Goal: Information Seeking & Learning: Learn about a topic

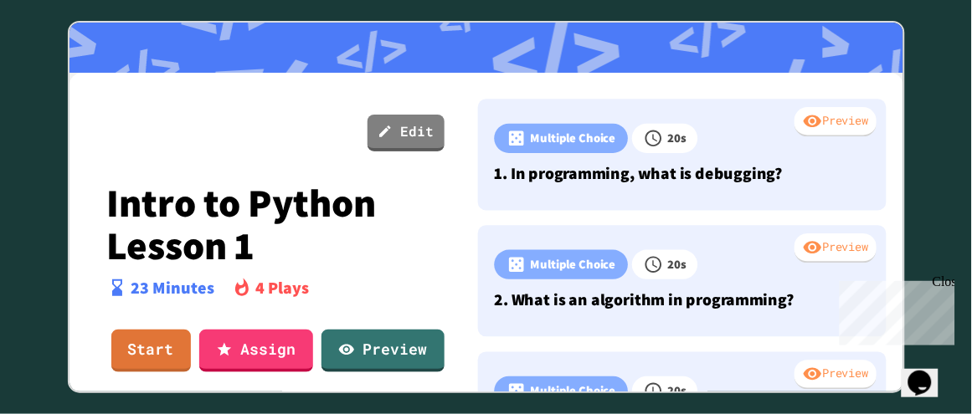
click at [138, 352] on link "Start" at bounding box center [151, 351] width 80 height 43
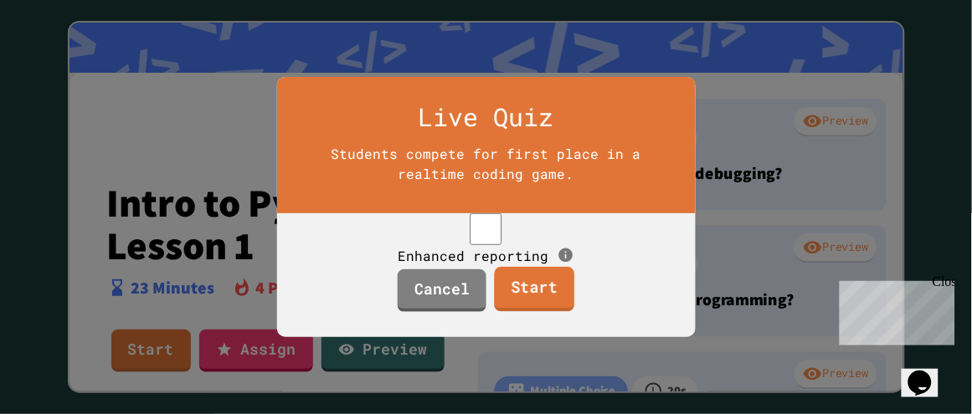
click at [538, 305] on link "Start" at bounding box center [535, 289] width 80 height 45
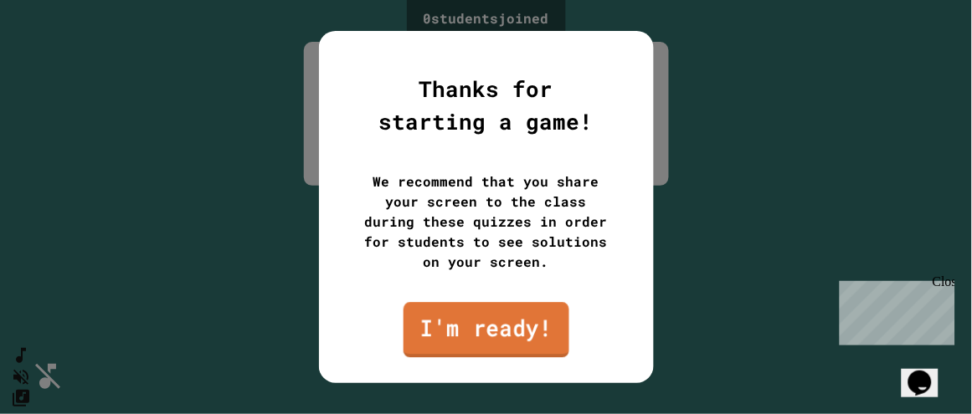
click at [507, 321] on link "I'm ready!" at bounding box center [486, 329] width 166 height 55
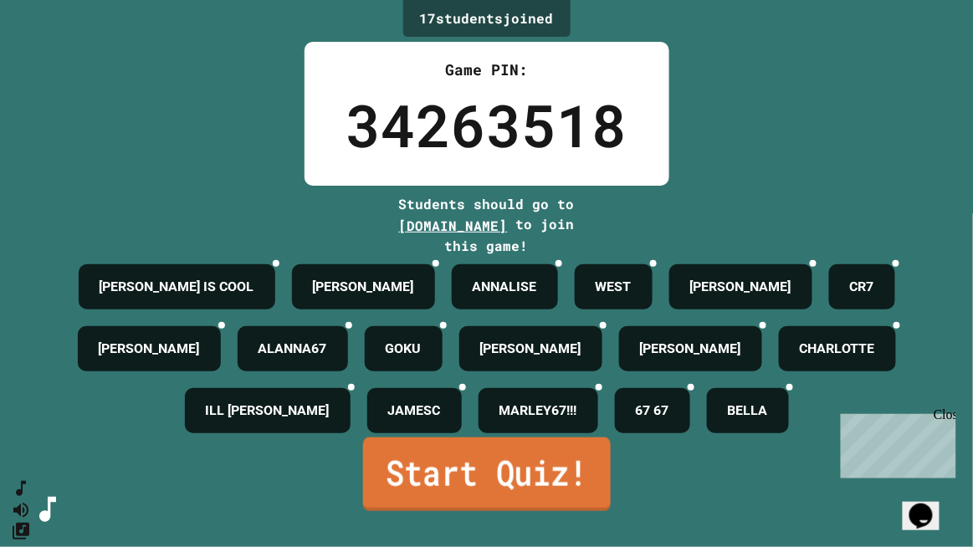
click at [413, 413] on link "Start Quiz!" at bounding box center [486, 475] width 248 height 74
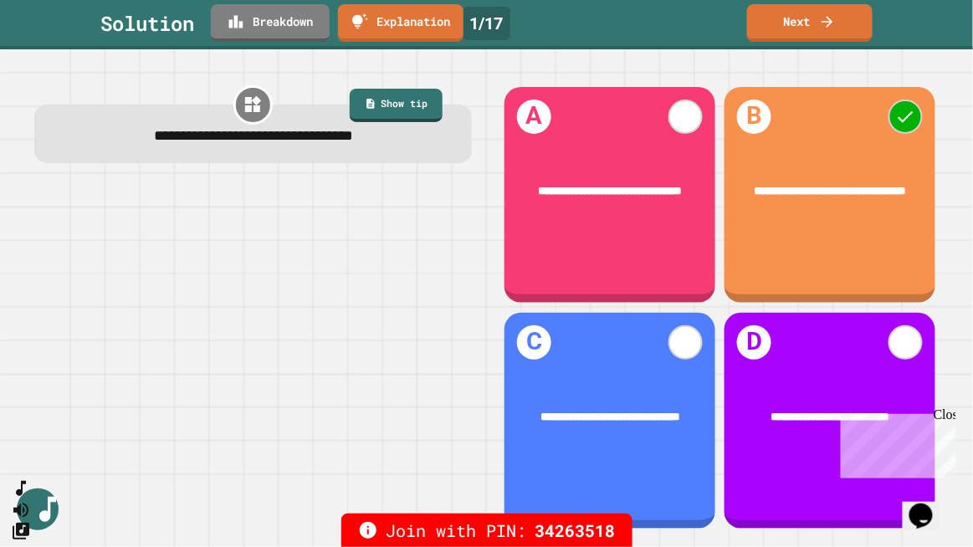
click at [943, 411] on div "Close" at bounding box center [943, 417] width 21 height 21
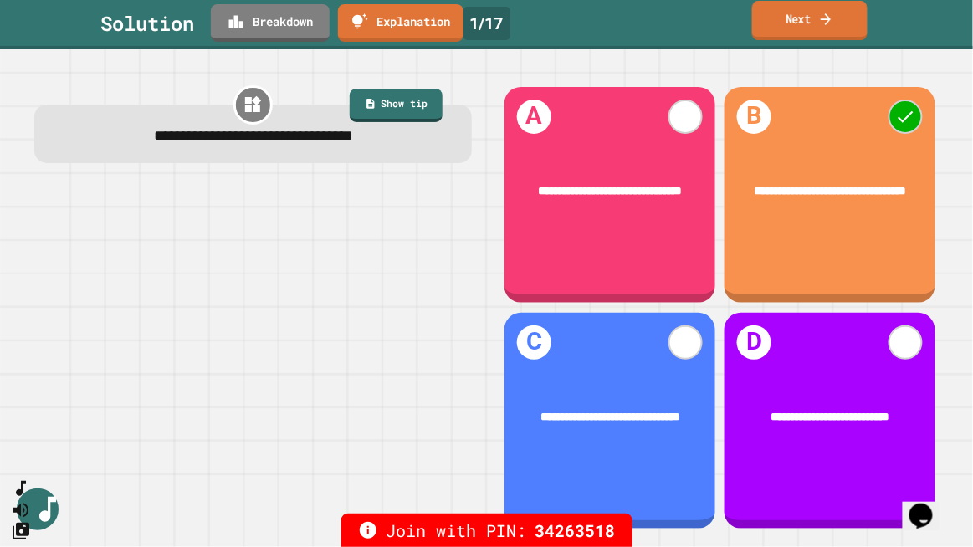
click at [777, 20] on link "Next" at bounding box center [810, 20] width 116 height 39
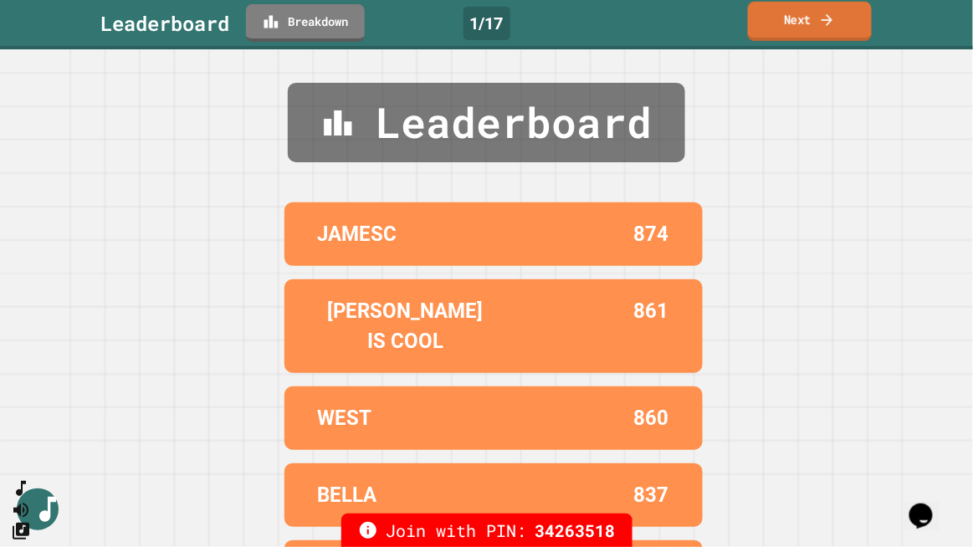
click at [793, 25] on link "Next" at bounding box center [810, 21] width 124 height 39
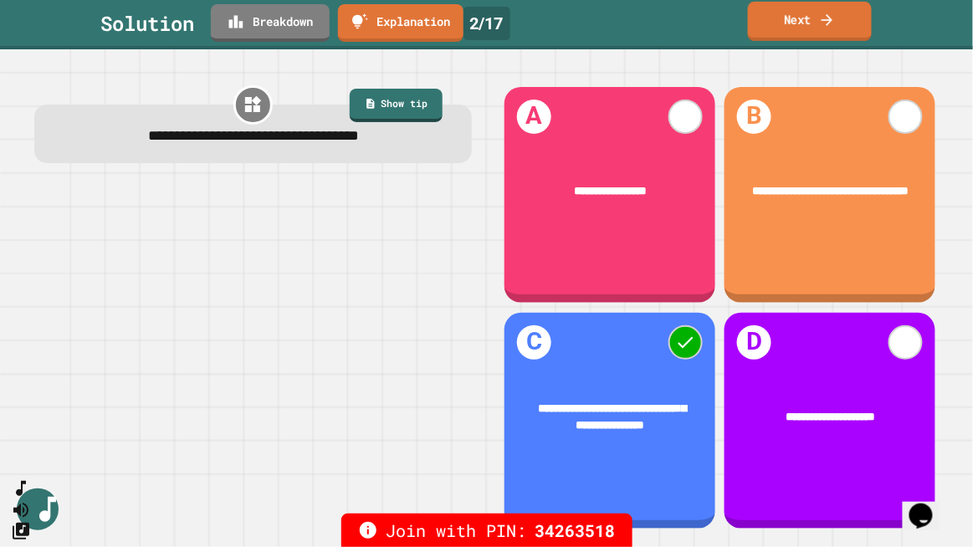
click at [810, 18] on link "Next" at bounding box center [810, 21] width 124 height 39
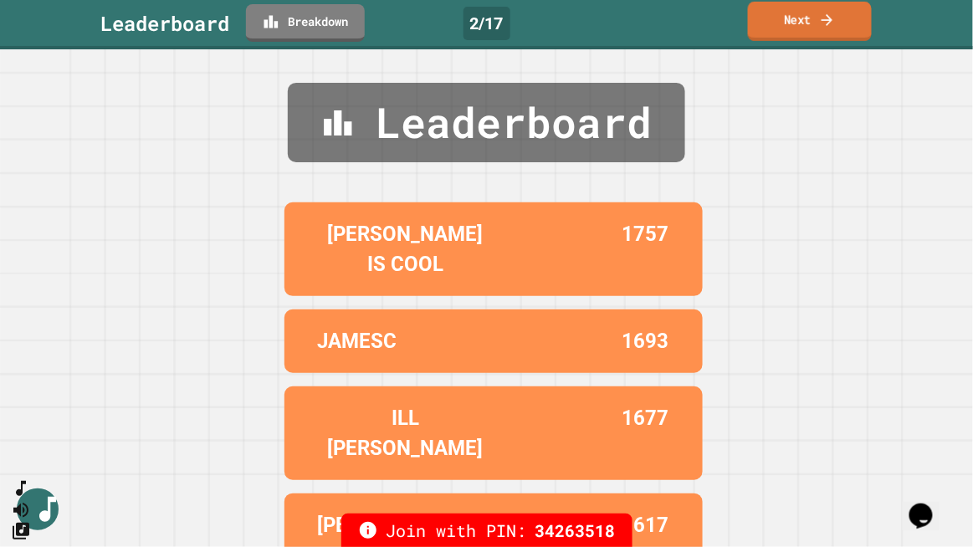
click at [830, 17] on icon at bounding box center [827, 19] width 11 height 12
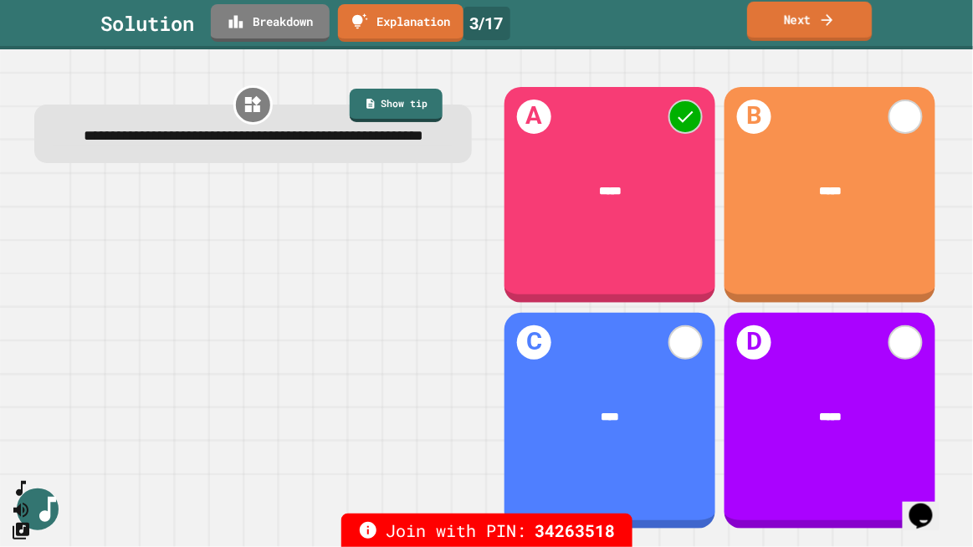
click at [795, 18] on link "Next" at bounding box center [809, 21] width 125 height 39
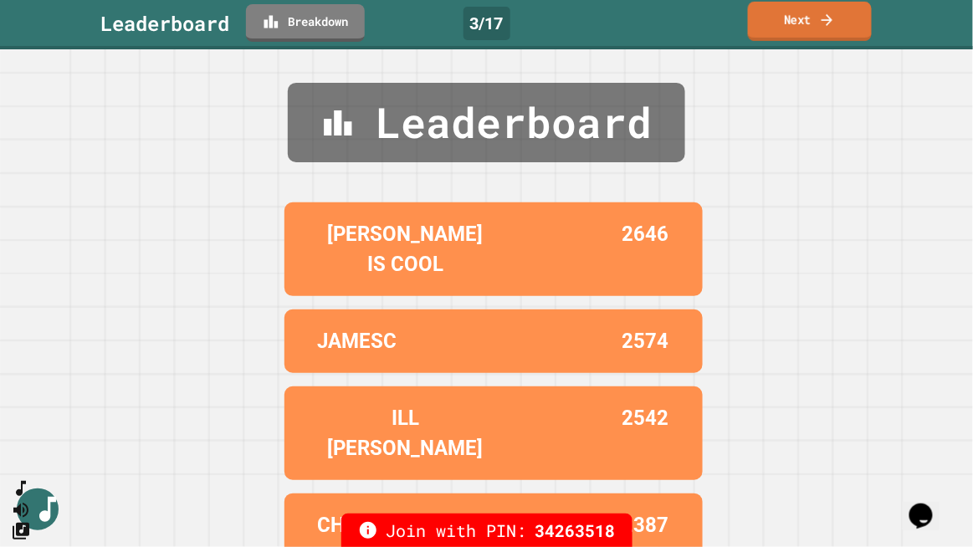
click at [791, 24] on link "Next" at bounding box center [810, 21] width 124 height 39
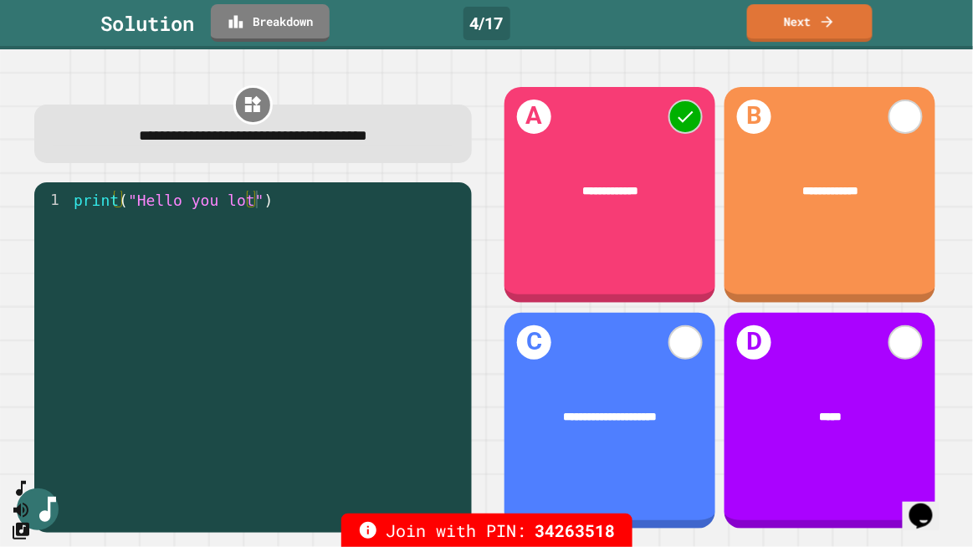
click at [869, 16] on div "Solution Breakdown 4 / 17 Next" at bounding box center [486, 23] width 973 height 38
click at [825, 11] on icon at bounding box center [827, 20] width 17 height 18
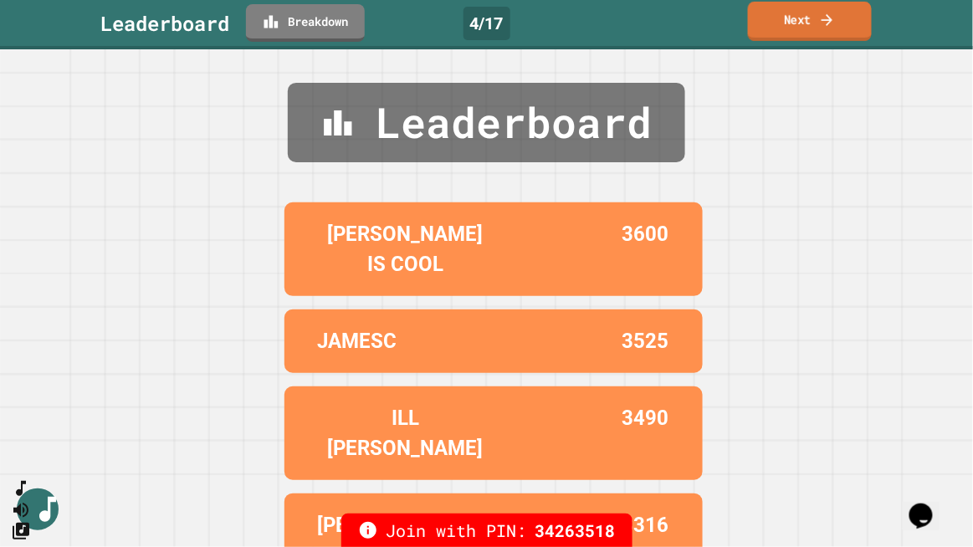
click at [825, 11] on icon at bounding box center [827, 20] width 17 height 18
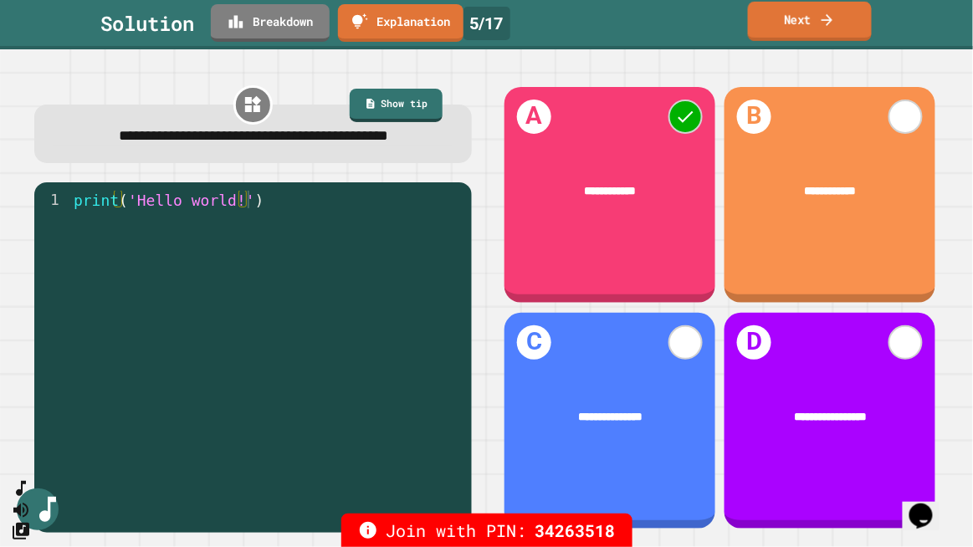
click at [825, 11] on icon at bounding box center [827, 20] width 17 height 18
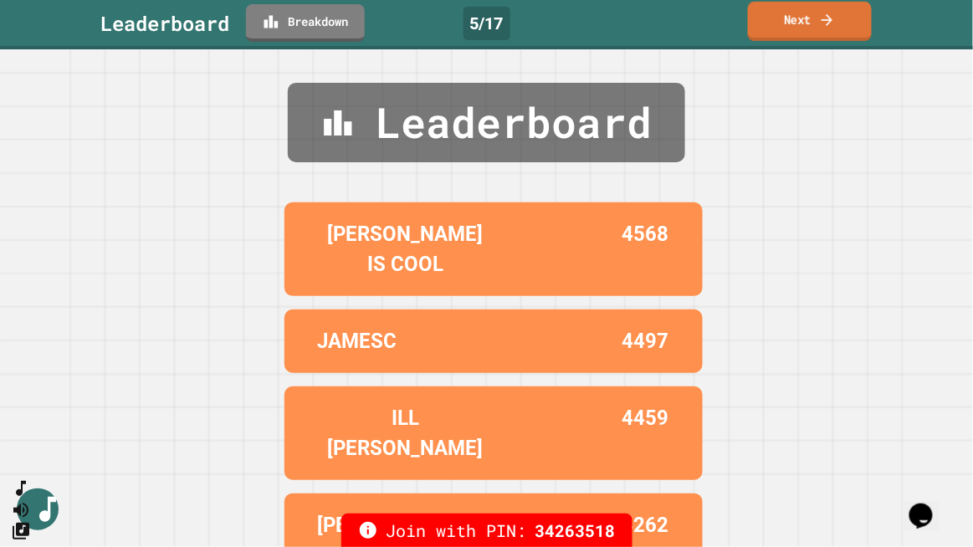
click at [843, 17] on link "Next" at bounding box center [810, 21] width 124 height 39
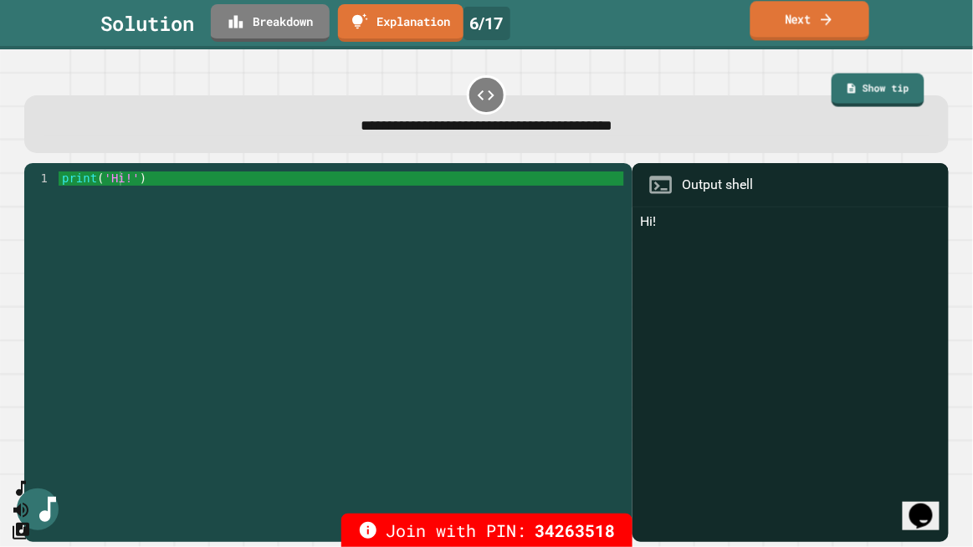
click at [814, 20] on link "Next" at bounding box center [810, 20] width 119 height 39
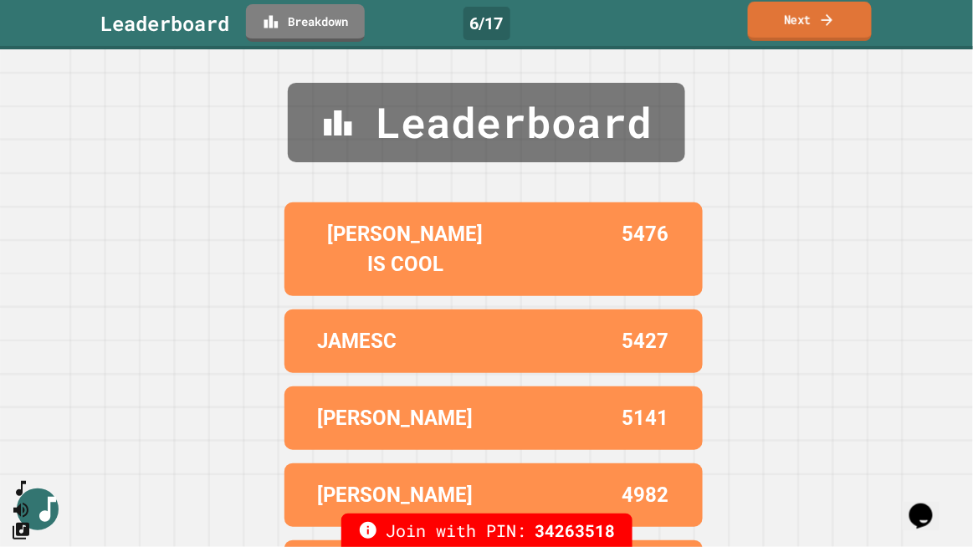
click at [800, 28] on link "Next" at bounding box center [810, 21] width 124 height 39
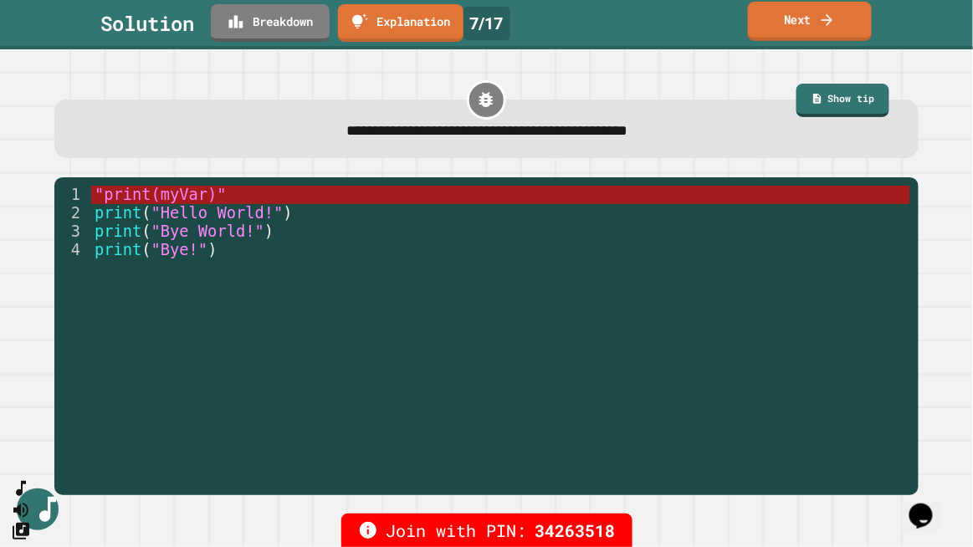
click at [800, 28] on link "Next" at bounding box center [810, 21] width 124 height 39
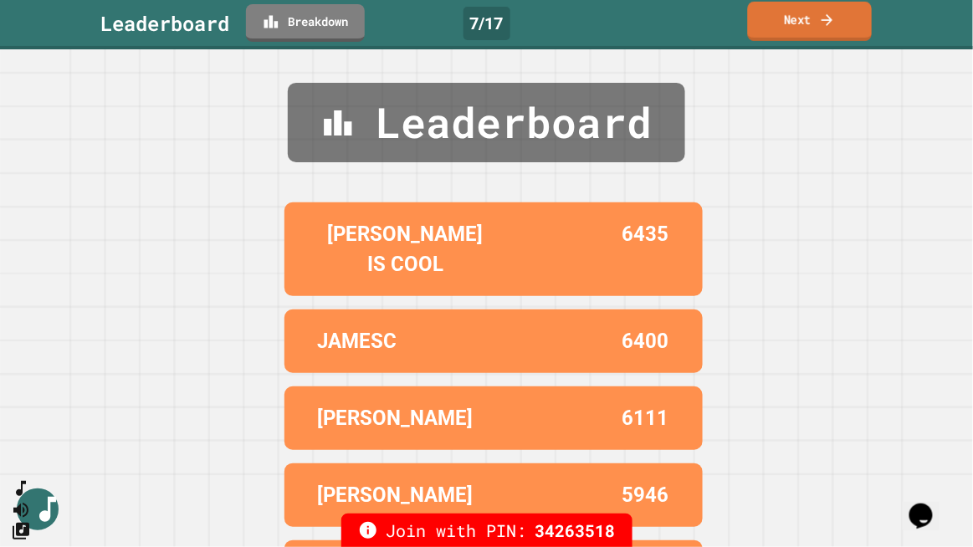
click at [800, 28] on link "Next" at bounding box center [810, 21] width 125 height 39
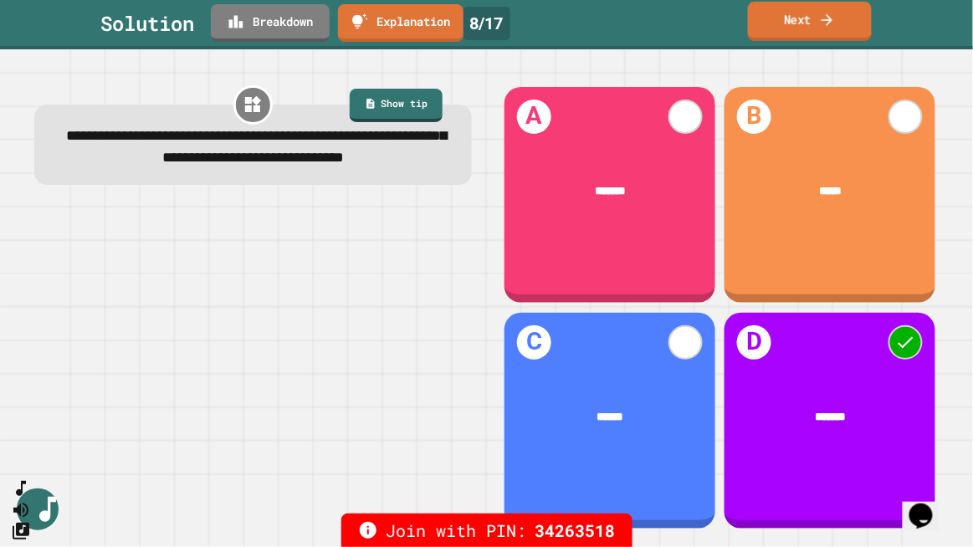
click at [816, 15] on link "Next" at bounding box center [810, 21] width 124 height 39
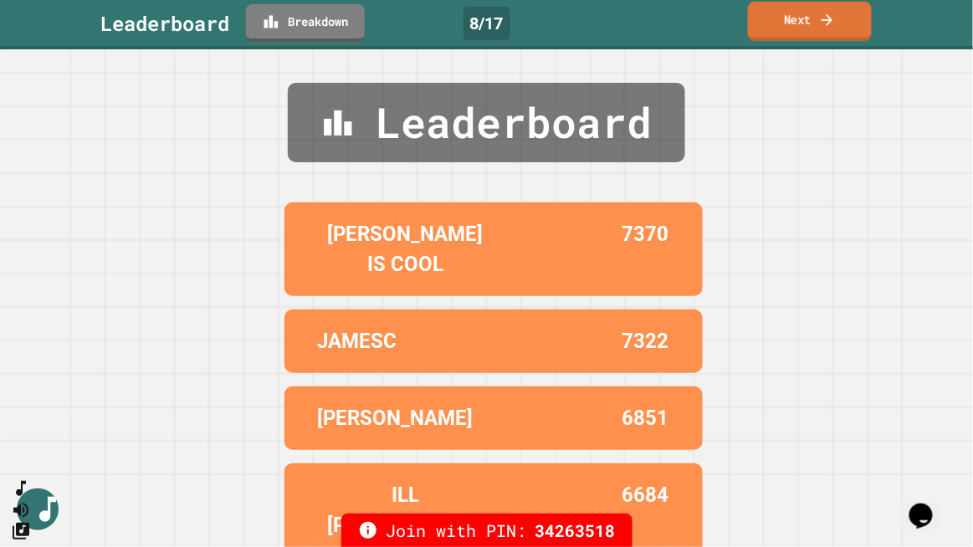
click at [817, 20] on link "Next" at bounding box center [810, 21] width 124 height 39
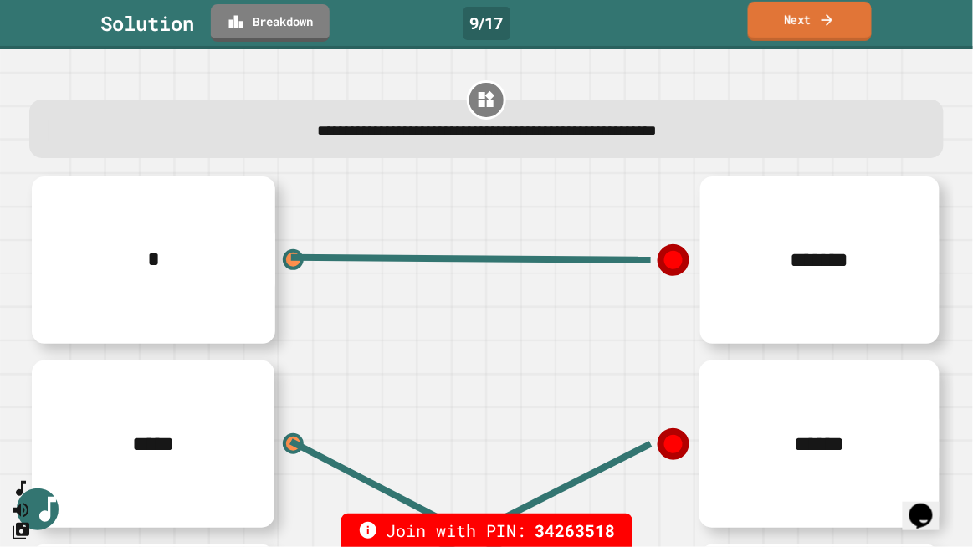
click at [817, 20] on link "Next" at bounding box center [810, 21] width 124 height 39
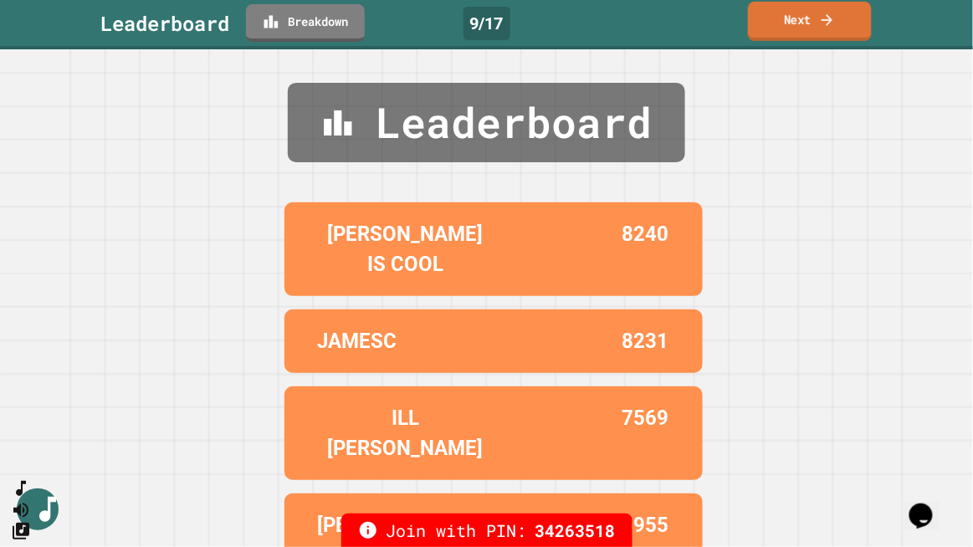
click at [841, 18] on link "Next" at bounding box center [810, 21] width 124 height 39
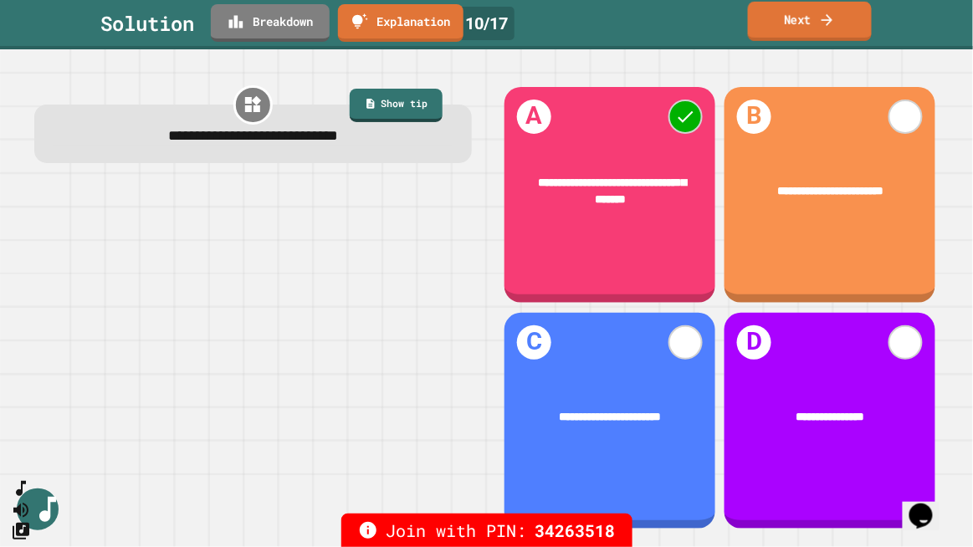
click at [841, 18] on link "Next" at bounding box center [810, 21] width 124 height 39
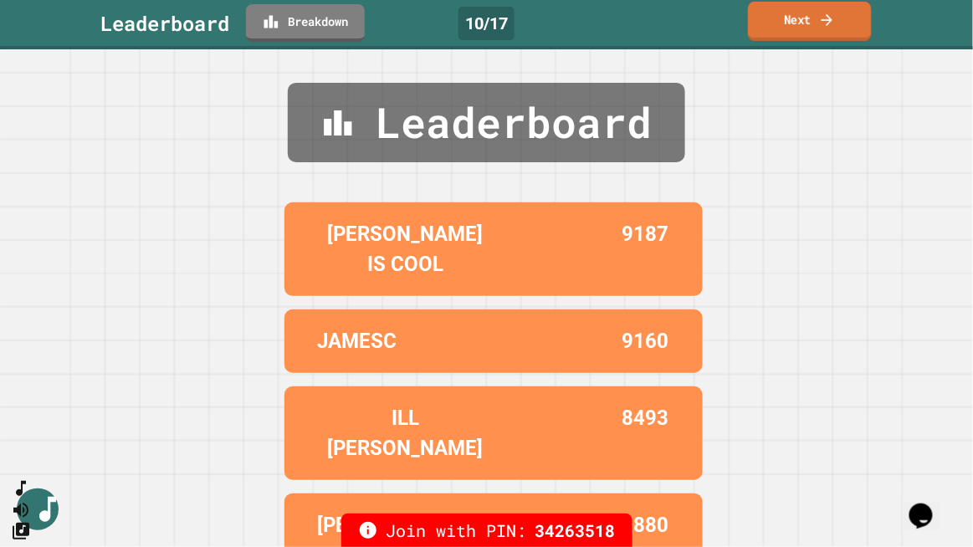
click at [844, 18] on link "Next" at bounding box center [809, 21] width 123 height 39
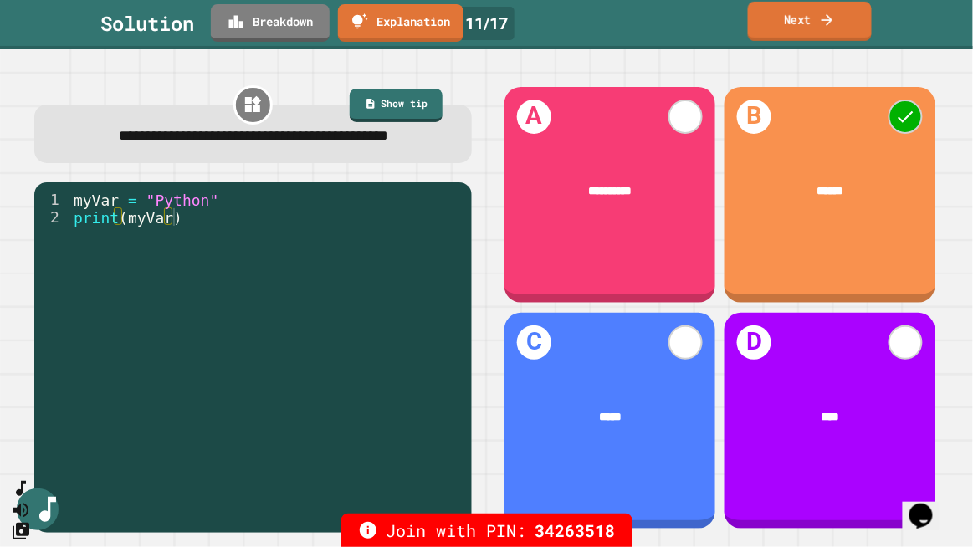
click at [831, 15] on icon at bounding box center [827, 20] width 17 height 18
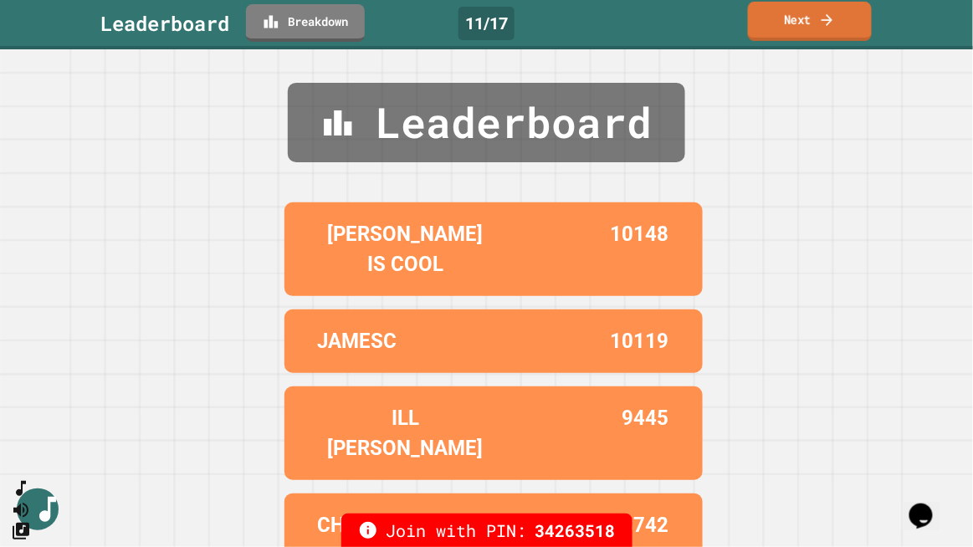
click at [832, 15] on icon at bounding box center [827, 20] width 17 height 18
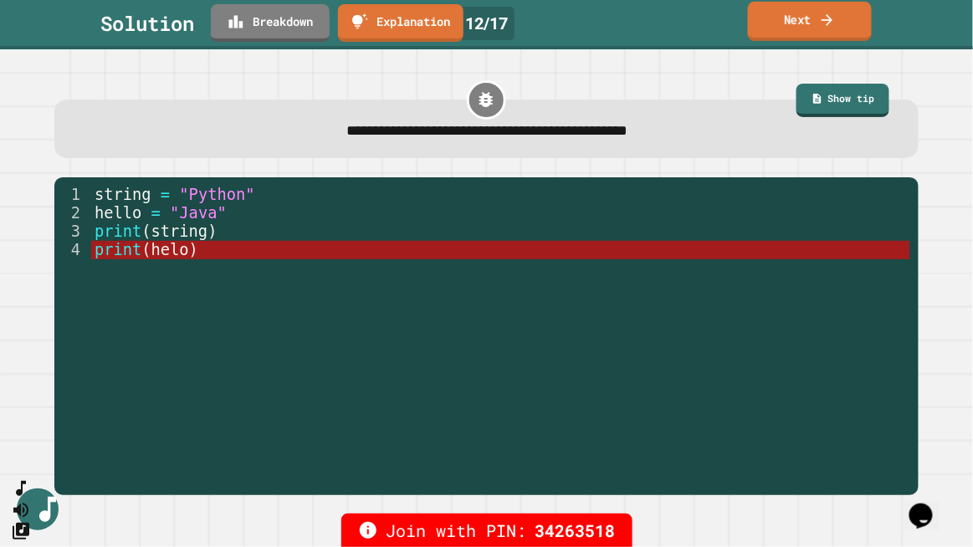
click at [833, 15] on icon at bounding box center [827, 20] width 17 height 18
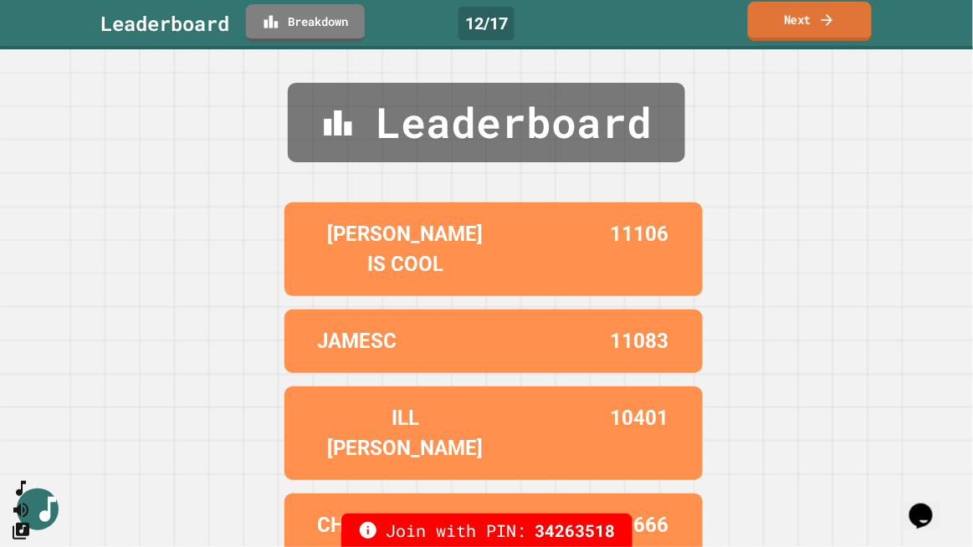
click at [831, 16] on icon at bounding box center [827, 20] width 17 height 18
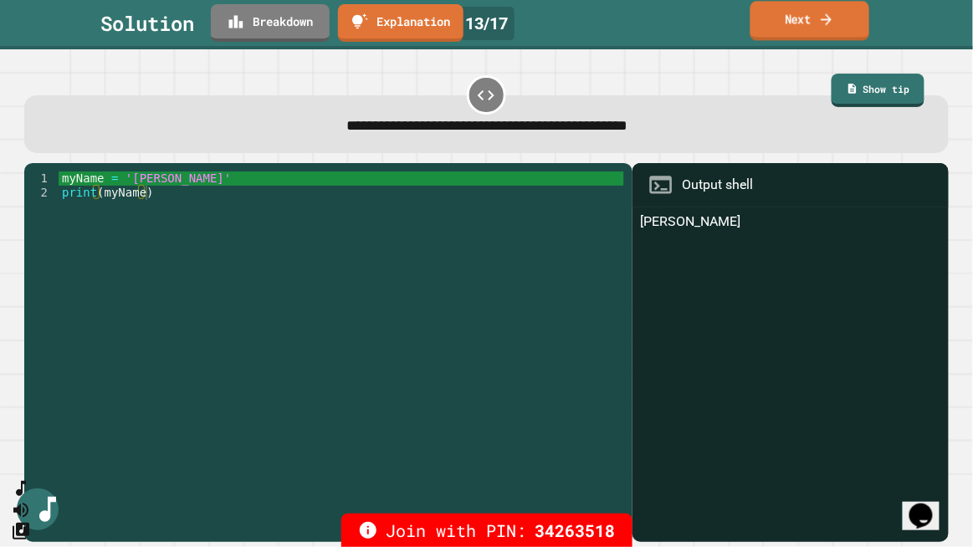
click at [771, 24] on link "Next" at bounding box center [810, 20] width 119 height 39
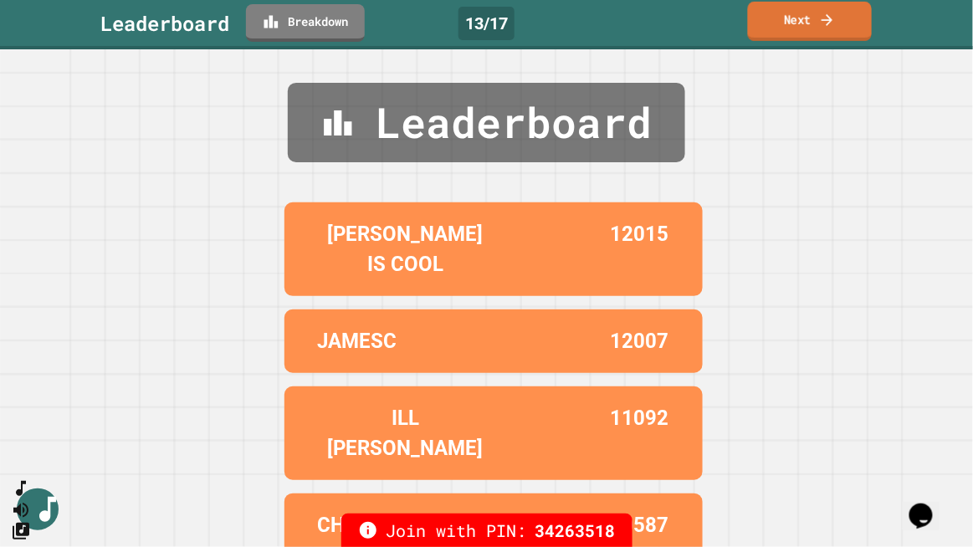
click at [771, 24] on link "Next" at bounding box center [810, 21] width 124 height 39
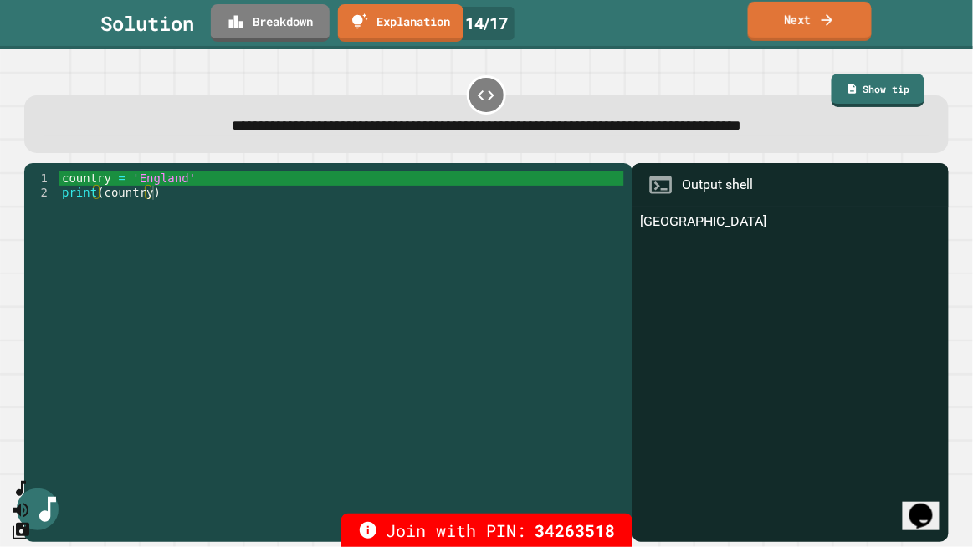
click at [771, 24] on link "Next" at bounding box center [810, 21] width 124 height 39
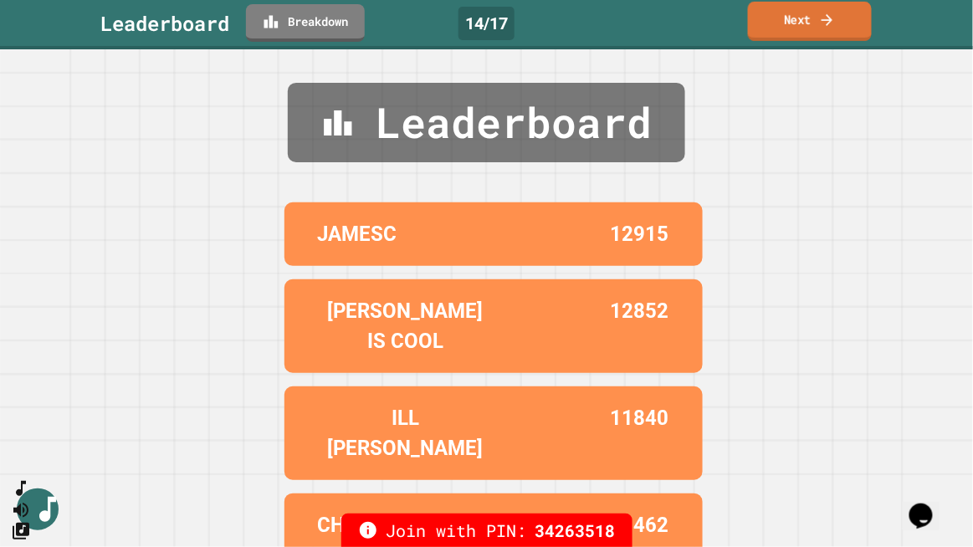
click at [771, 24] on link "Next" at bounding box center [810, 21] width 124 height 39
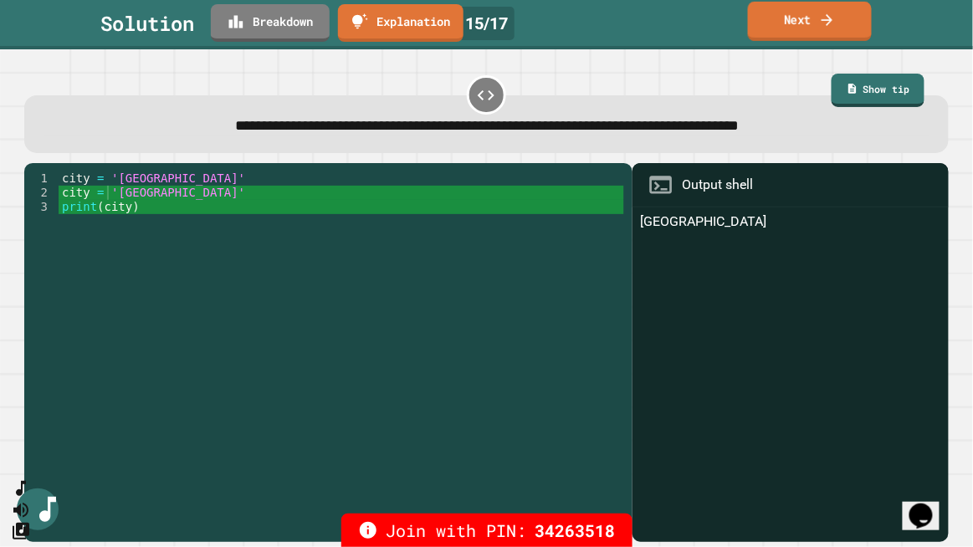
click at [771, 24] on link "Next" at bounding box center [810, 21] width 124 height 39
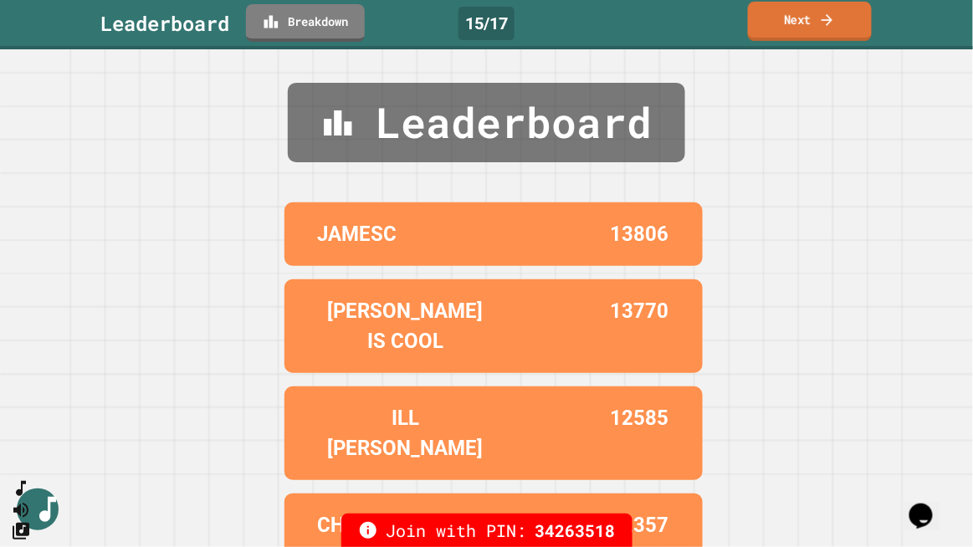
click at [771, 24] on link "Next" at bounding box center [810, 21] width 124 height 39
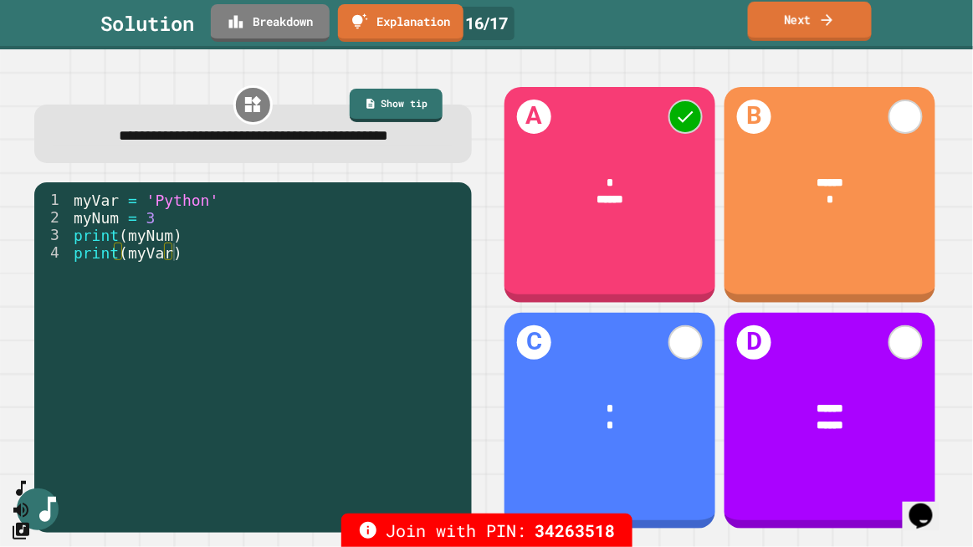
click at [771, 24] on link "Next" at bounding box center [810, 21] width 124 height 39
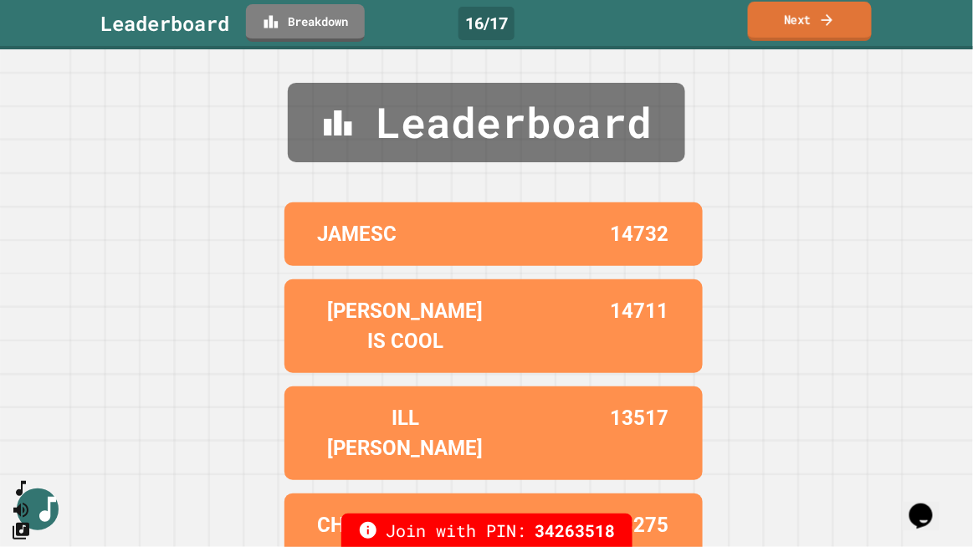
click at [771, 24] on link "Next" at bounding box center [810, 21] width 124 height 39
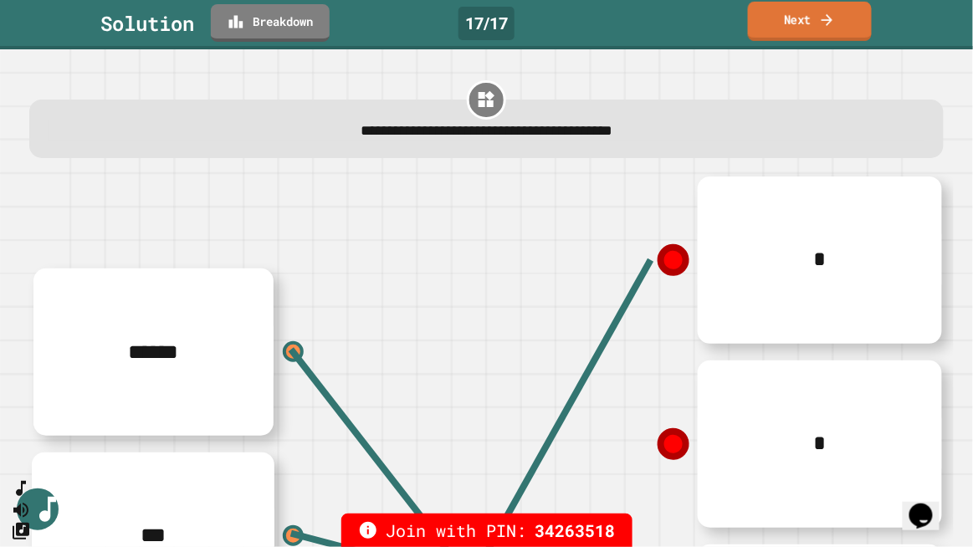
click at [794, 18] on link "Next" at bounding box center [810, 21] width 124 height 39
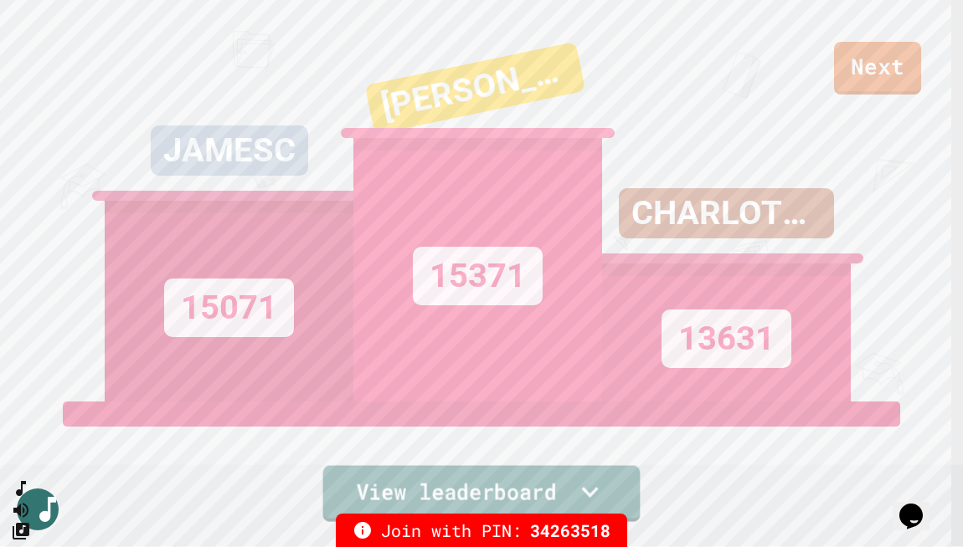
click at [586, 413] on icon at bounding box center [589, 492] width 33 height 35
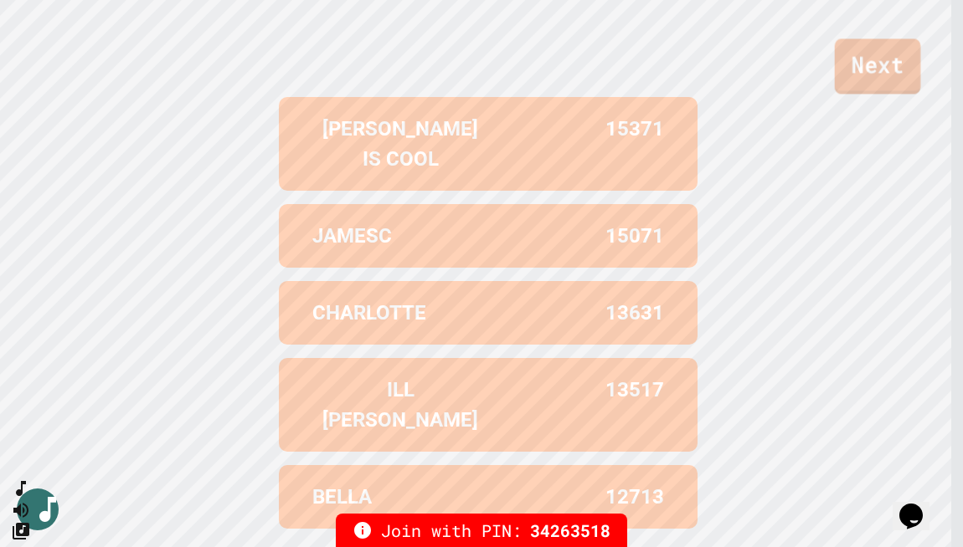
click at [904, 58] on link "Next" at bounding box center [877, 66] width 86 height 55
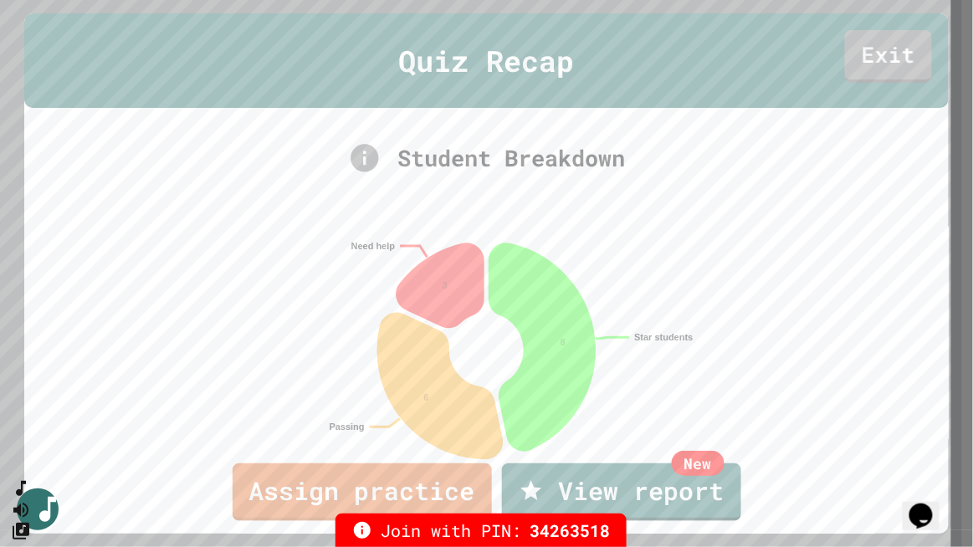
scroll to position [41, 0]
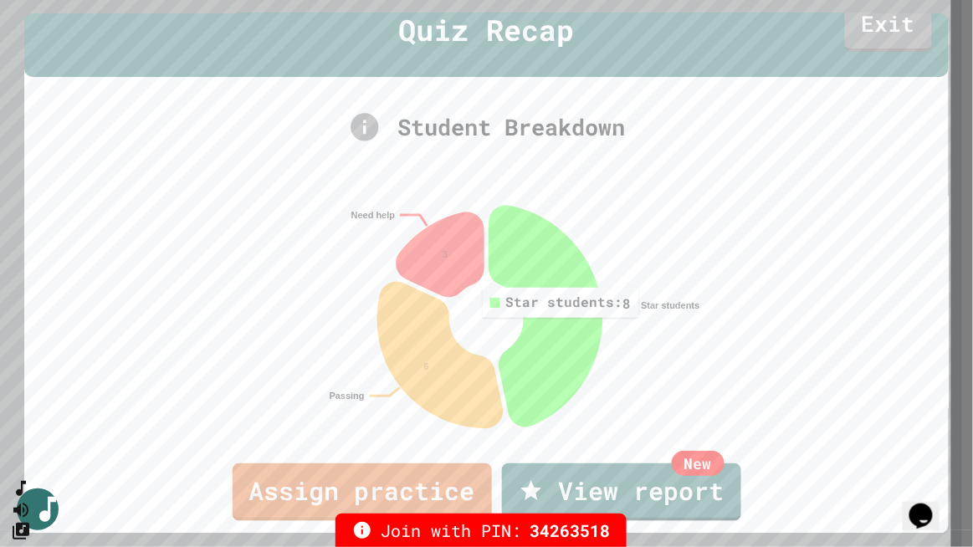
click at [557, 320] on icon at bounding box center [546, 317] width 112 height 221
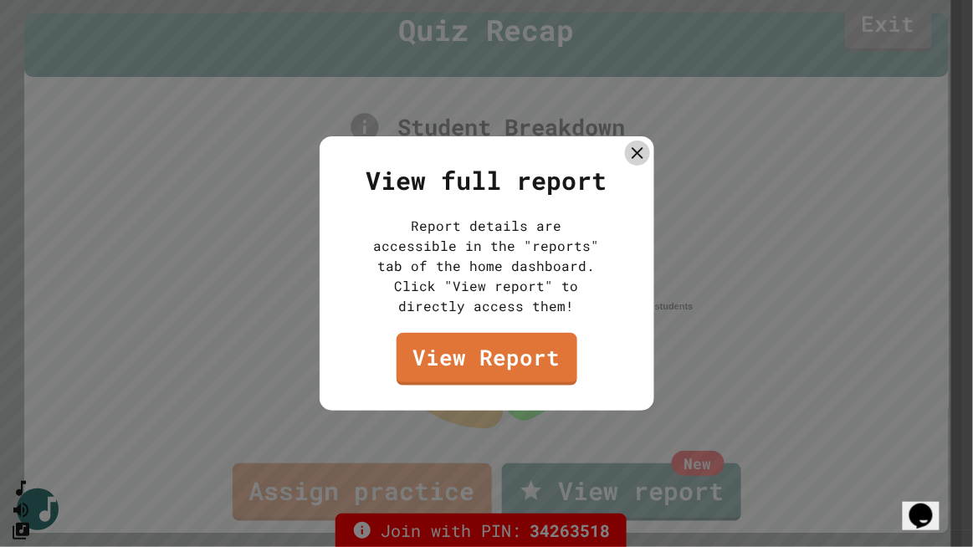
click at [645, 143] on icon at bounding box center [638, 153] width 20 height 20
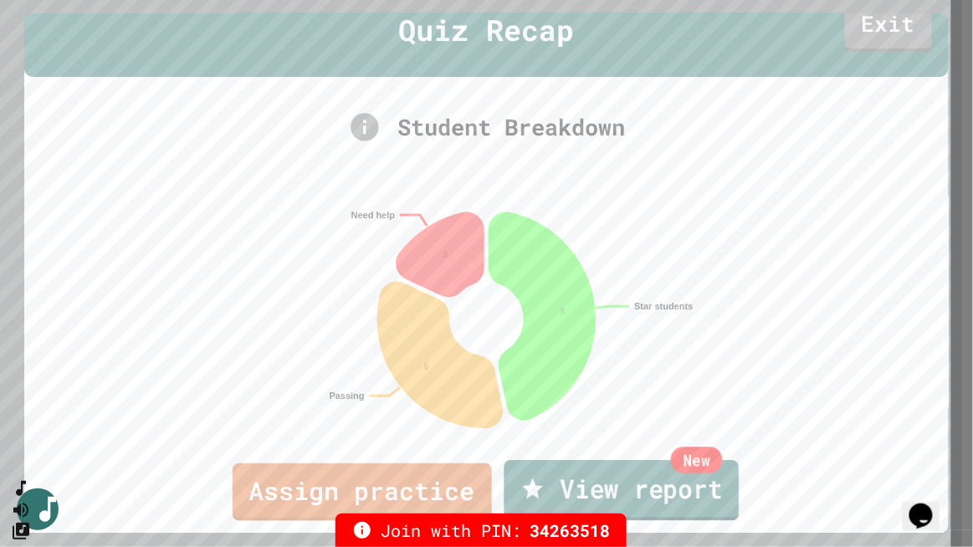
click at [625, 413] on link "New View report" at bounding box center [621, 490] width 235 height 60
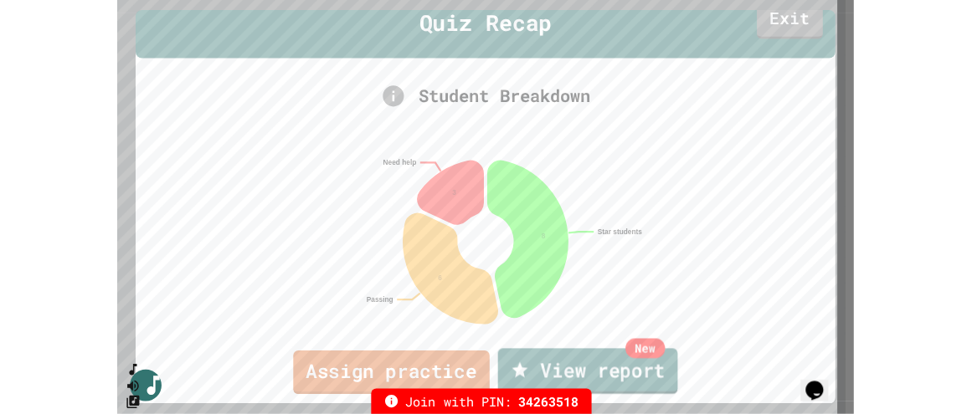
scroll to position [0, 0]
